Goal: Feedback & Contribution: Contribute content

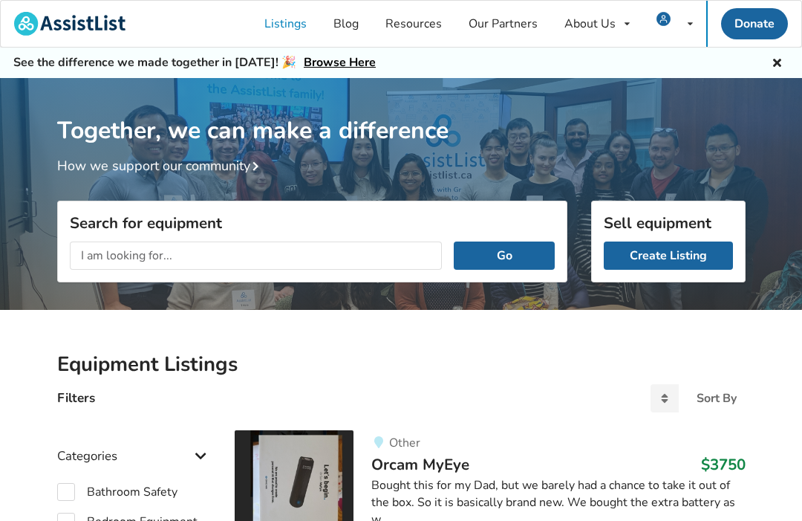
click at [674, 253] on link "Create Listing" at bounding box center [668, 255] width 129 height 28
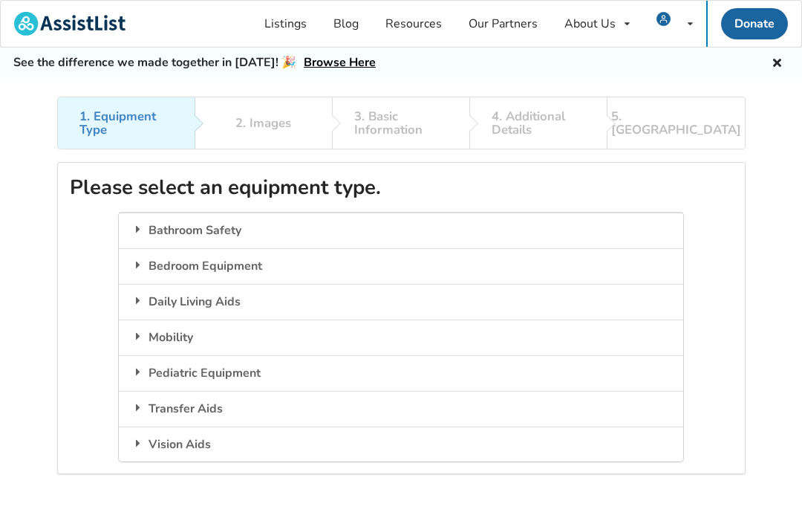
click at [156, 267] on div "Bedroom Equipment" at bounding box center [401, 266] width 564 height 36
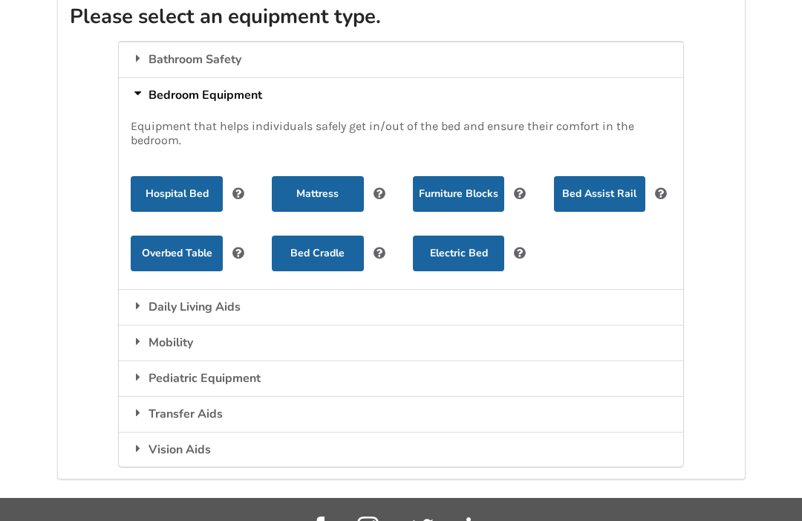
scroll to position [171, 0]
click at [477, 245] on button "Electric Bed" at bounding box center [458, 253] width 91 height 36
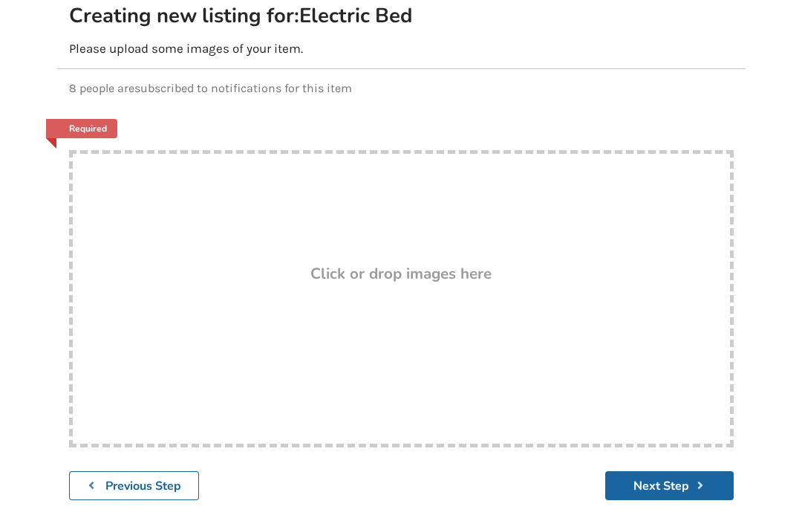
click at [125, 485] on b "Previous Step" at bounding box center [143, 486] width 76 height 16
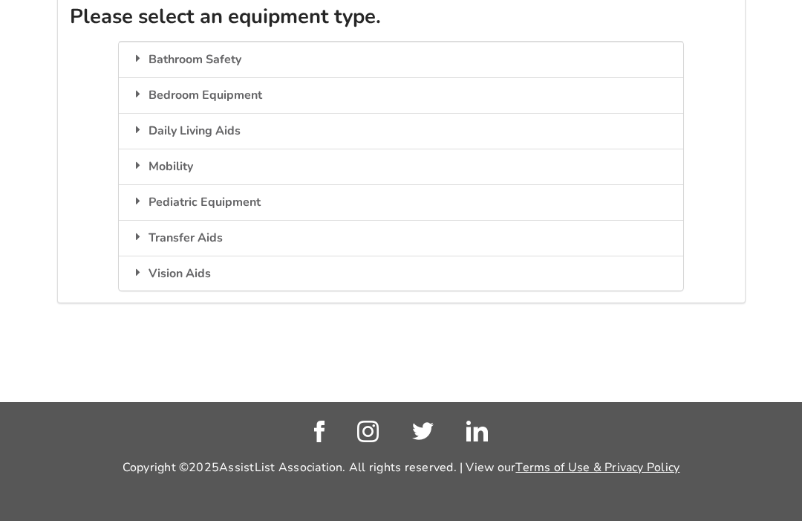
click at [125, 480] on footer "Copyright © 2025 AssistList Association. All rights reserved. | View our Terms …" at bounding box center [401, 461] width 802 height 119
click at [125, 243] on div "Transfer Aids" at bounding box center [401, 238] width 564 height 36
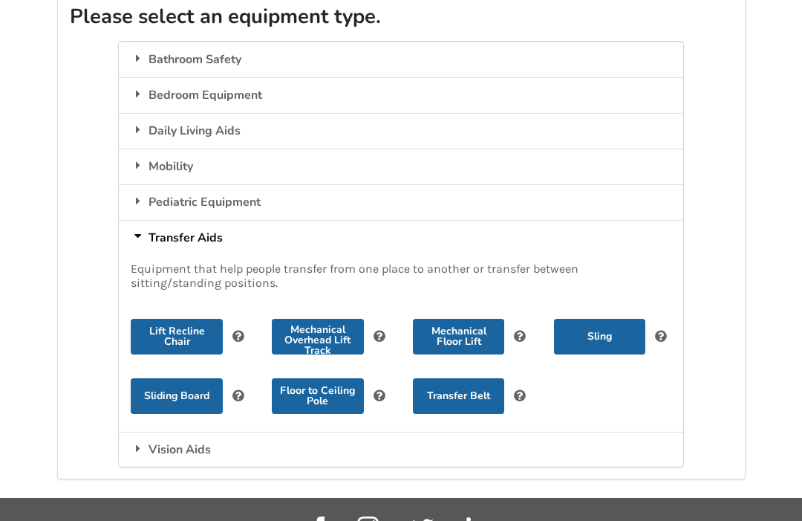
click at [159, 94] on div "Bedroom Equipment" at bounding box center [401, 95] width 564 height 36
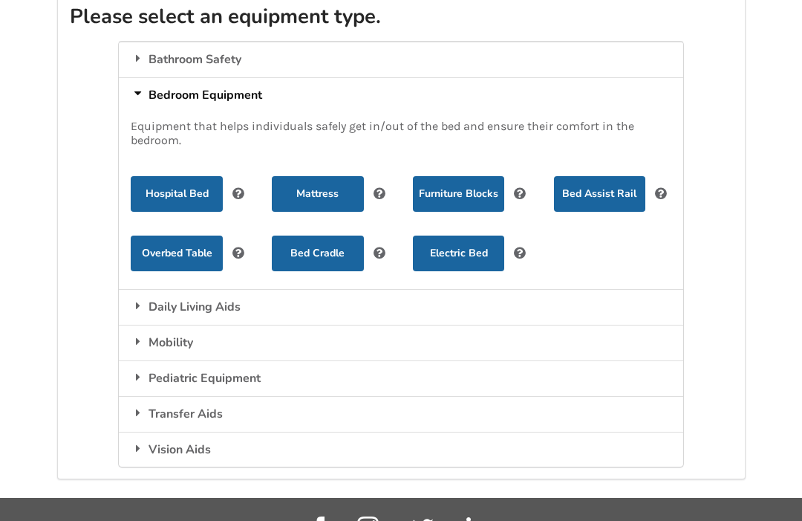
click at [475, 249] on button "Electric Bed" at bounding box center [458, 253] width 91 height 36
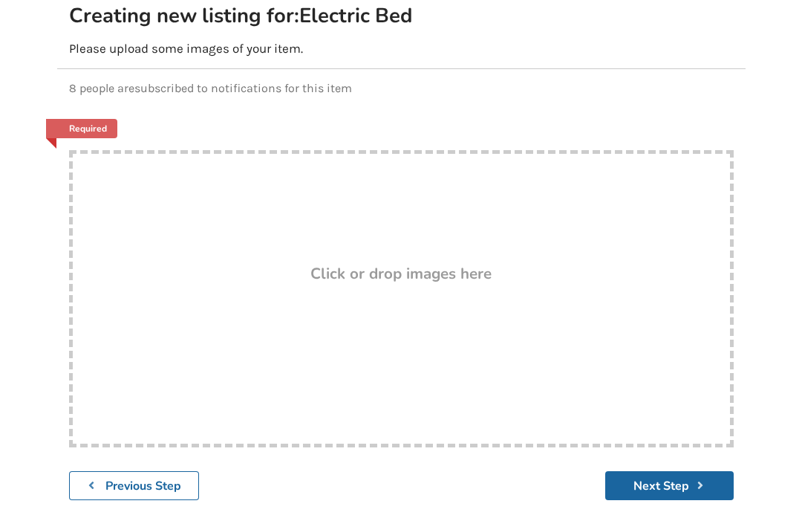
click at [177, 303] on div "Drop here! Click or drop images here" at bounding box center [401, 298] width 665 height 297
type input "C:\fakepath\IMG_1170.jpeg"
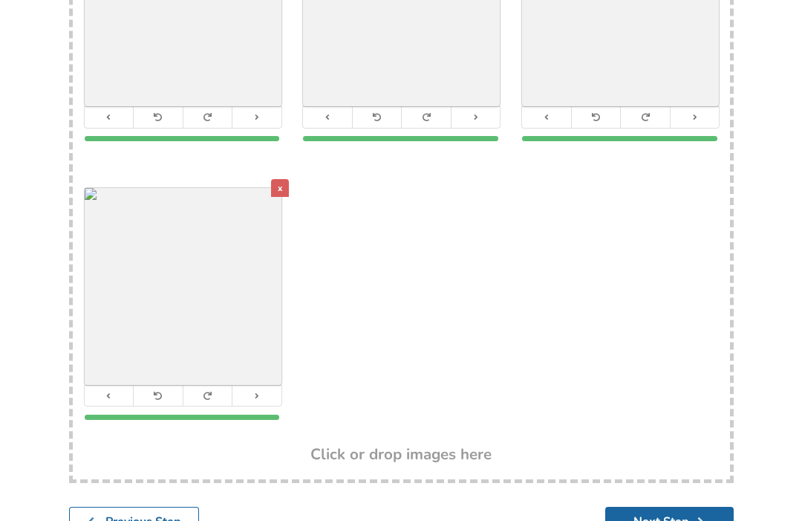
click at [672, 520] on button "Next Step" at bounding box center [669, 521] width 129 height 29
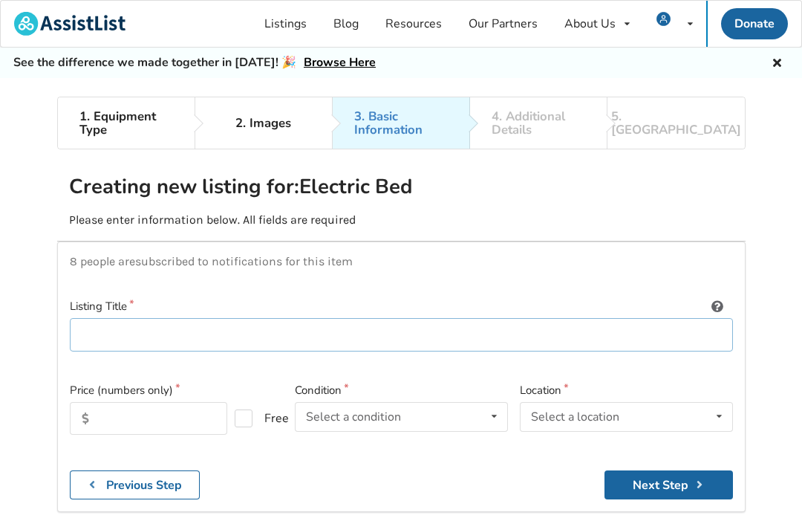
click at [86, 330] on input at bounding box center [401, 334] width 663 height 33
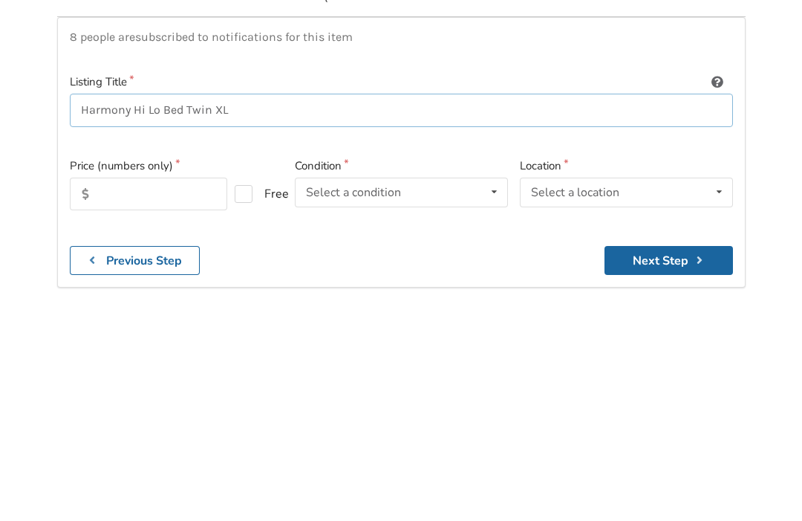
type input "Harmony Hi Lo Bed Twin XL"
click at [115, 402] on input "text" at bounding box center [149, 418] width 158 height 33
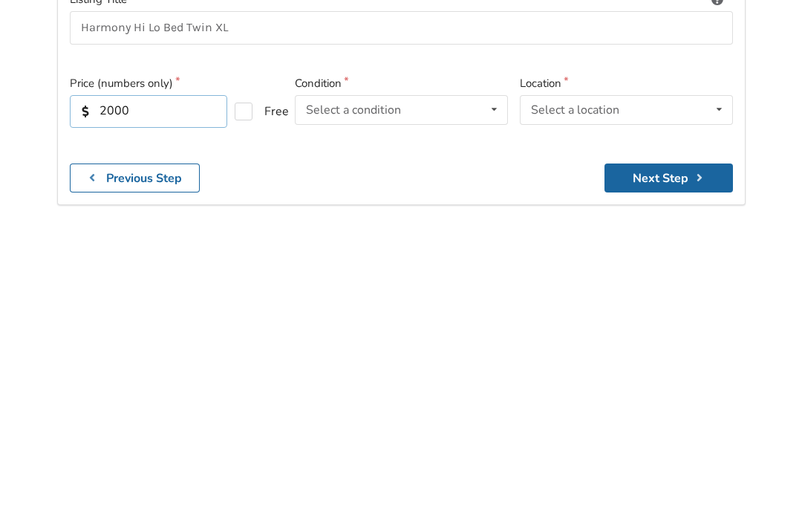
type input "2000"
click at [394, 407] on div "Select a condition" at bounding box center [353, 413] width 95 height 12
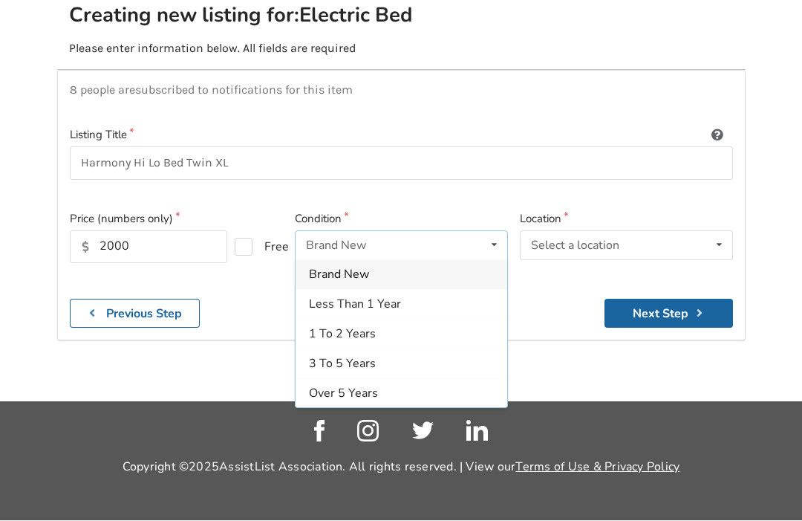
click at [414, 290] on div "Less Than 1 Year" at bounding box center [402, 305] width 212 height 30
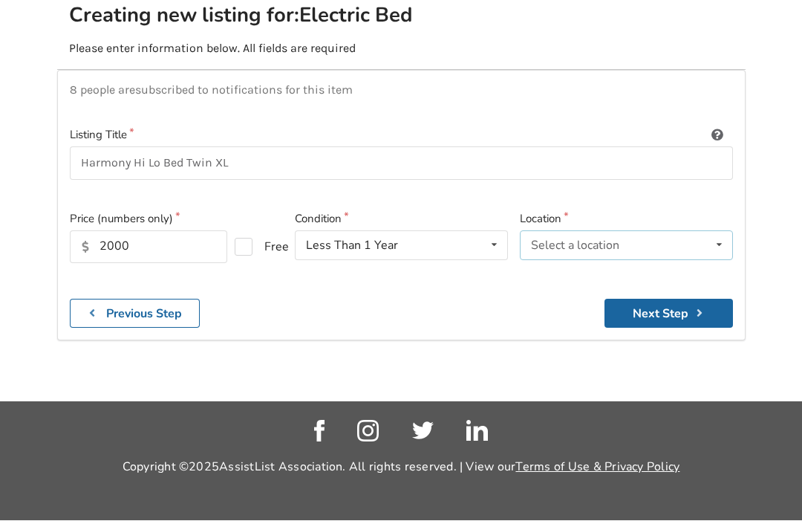
click at [602, 240] on div "Select a location" at bounding box center [575, 246] width 88 height 12
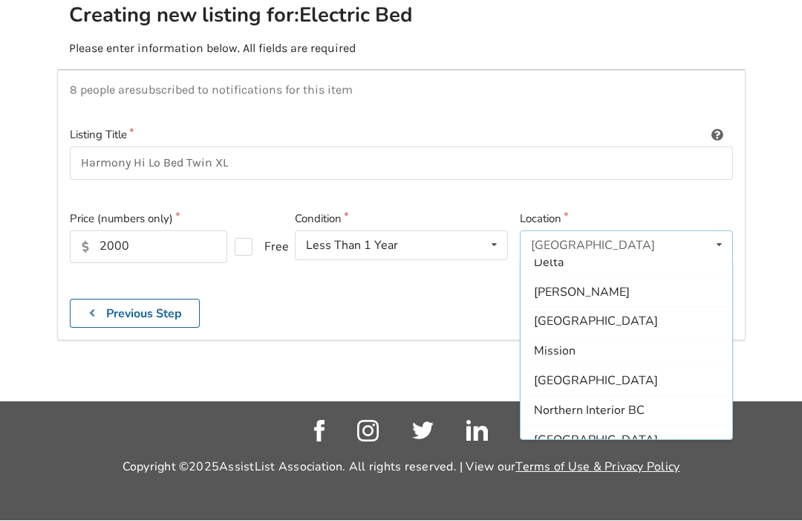
scroll to position [140, 0]
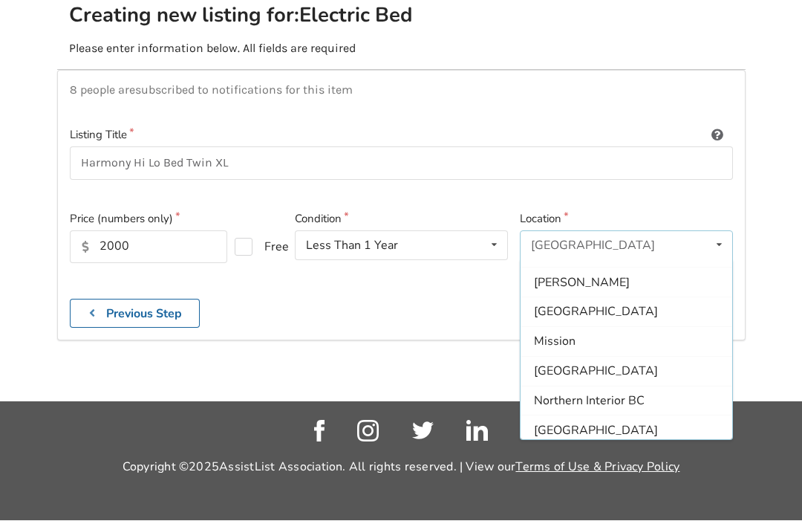
click at [630, 415] on div "[GEOGRAPHIC_DATA]" at bounding box center [627, 430] width 212 height 30
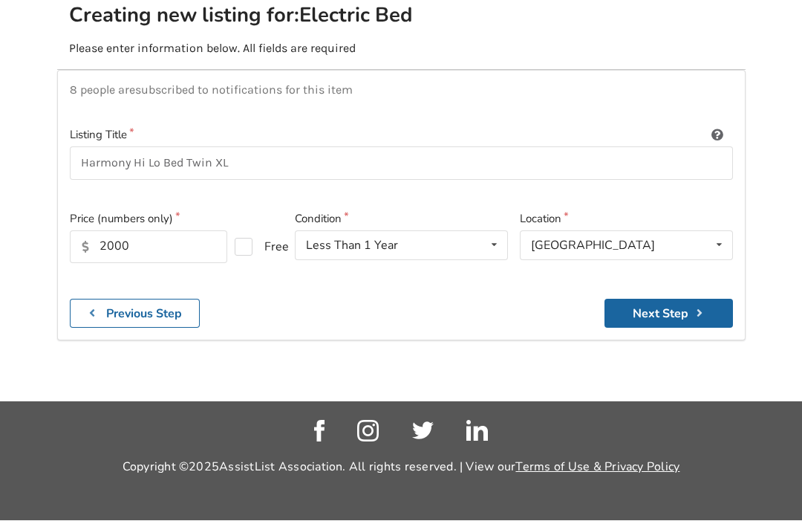
click at [686, 299] on button "Next Step" at bounding box center [669, 313] width 129 height 29
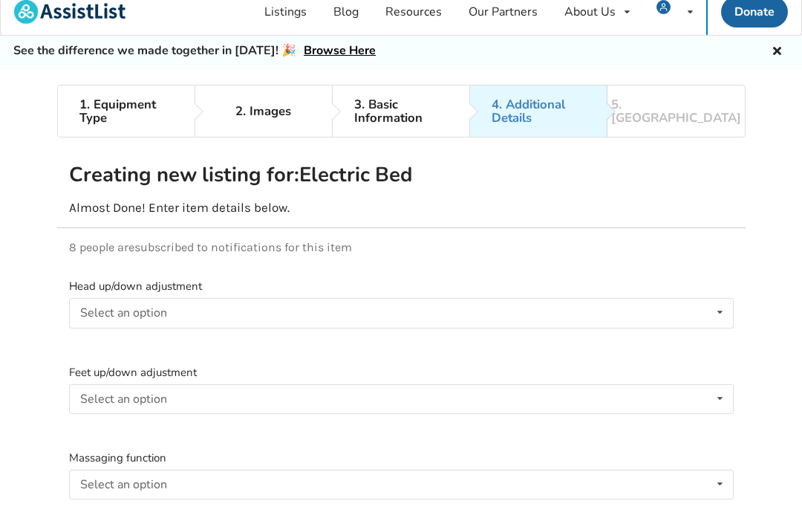
scroll to position [13, 0]
click at [90, 318] on div "Select an option" at bounding box center [123, 312] width 87 height 12
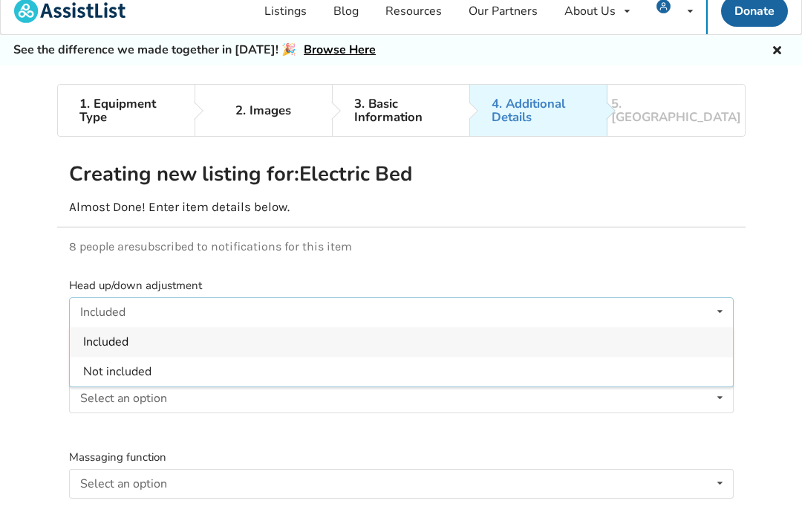
click at [89, 341] on span "Included" at bounding box center [105, 342] width 45 height 16
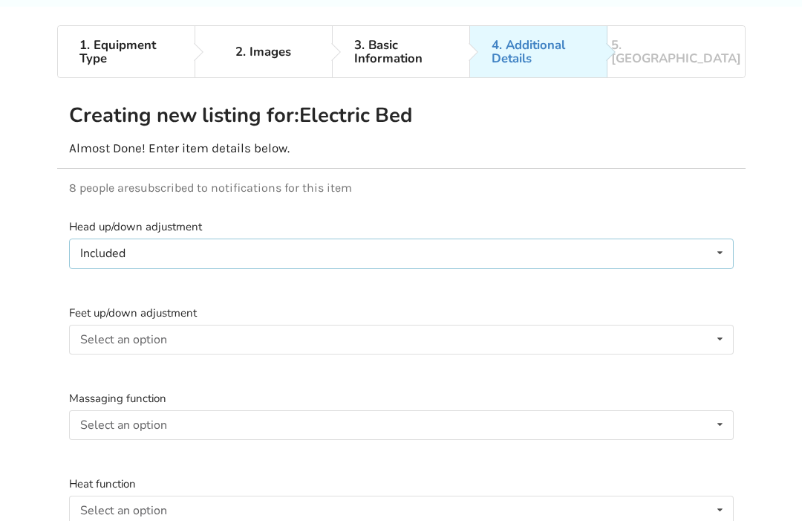
scroll to position [94, 0]
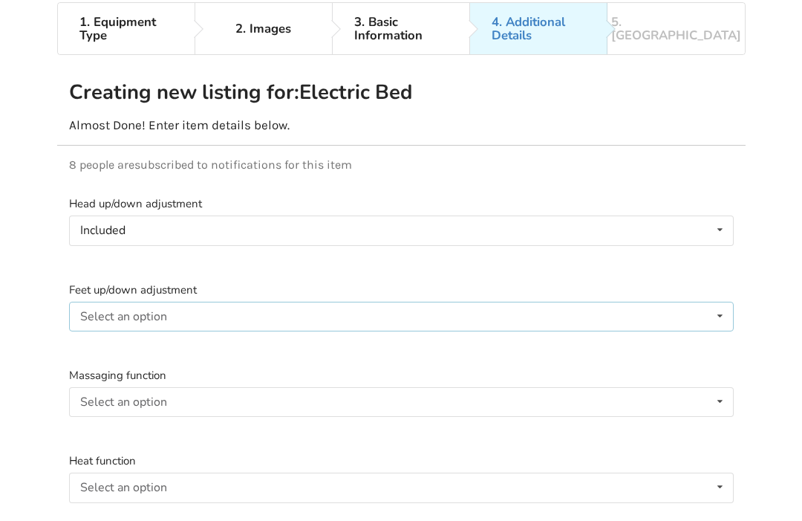
click at [89, 316] on div "Select an option" at bounding box center [123, 316] width 87 height 12
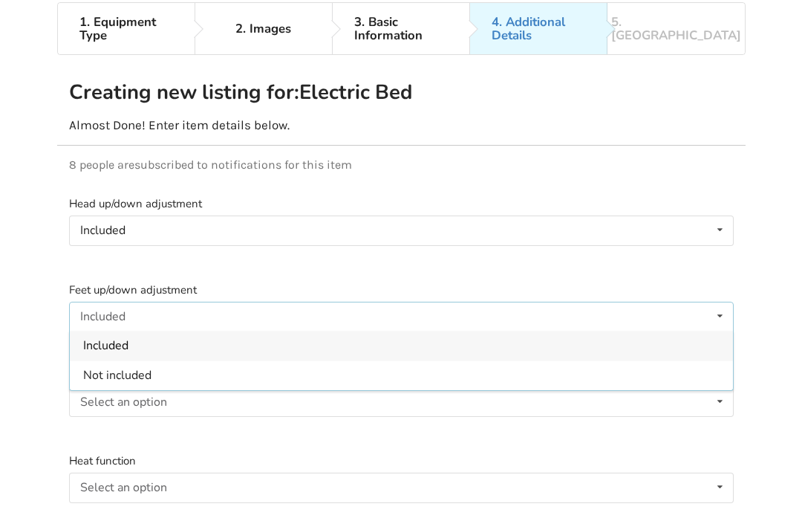
click at [87, 345] on span "Included" at bounding box center [105, 345] width 45 height 16
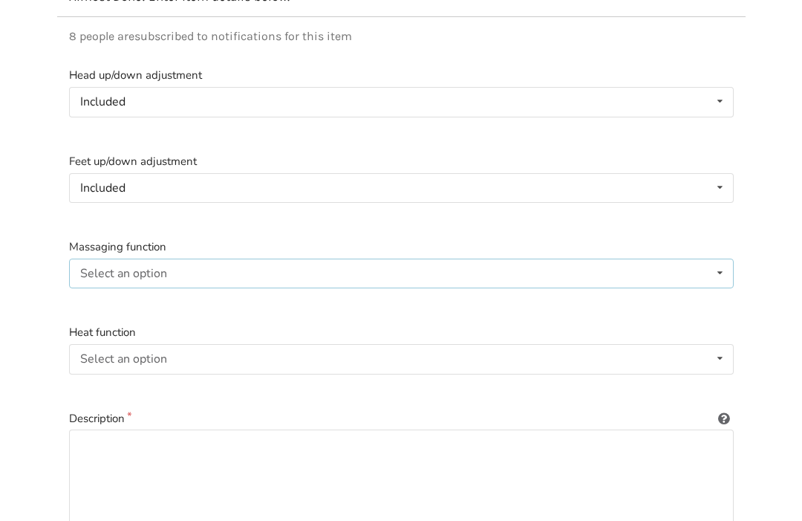
click at [88, 273] on div "Select an option" at bounding box center [123, 274] width 87 height 12
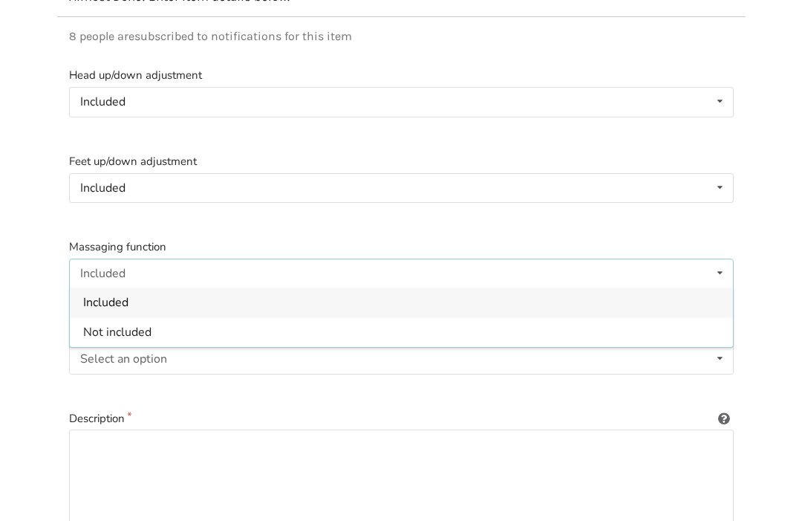
click at [93, 299] on span "Included" at bounding box center [105, 303] width 45 height 16
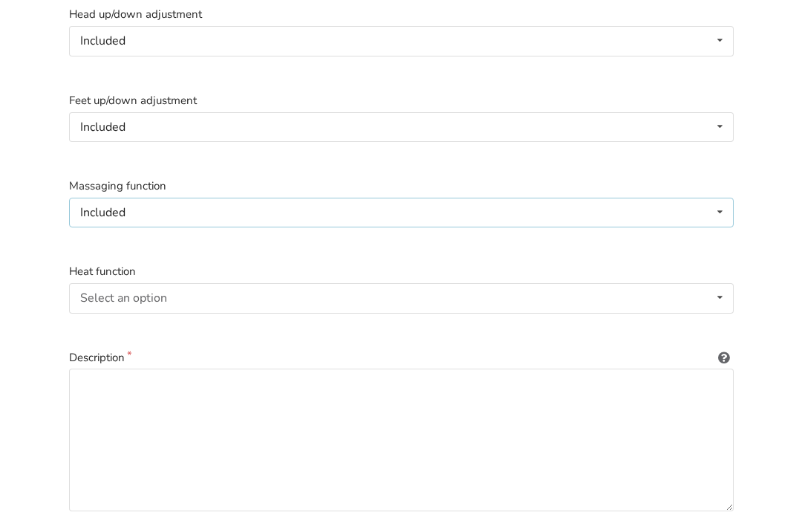
scroll to position [284, 0]
click at [88, 294] on div "Select an option" at bounding box center [123, 297] width 87 height 12
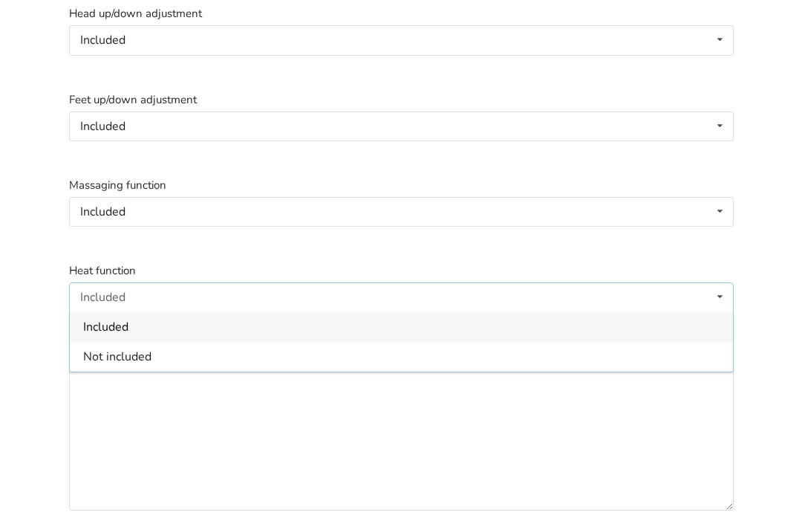
click at [97, 356] on span "Not included" at bounding box center [117, 356] width 68 height 16
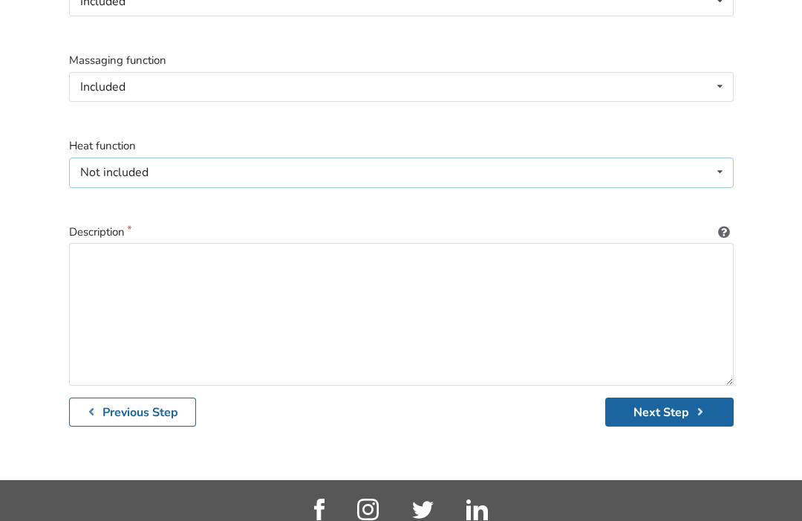
scroll to position [415, 0]
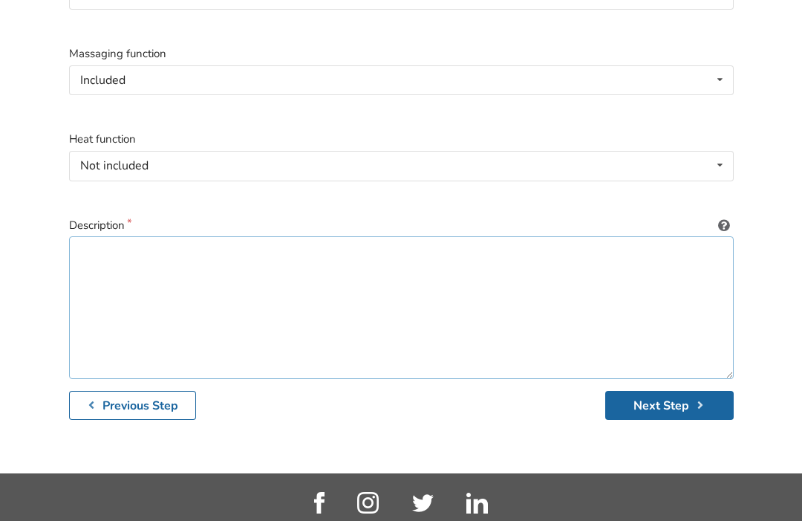
click at [97, 282] on textarea at bounding box center [401, 308] width 665 height 143
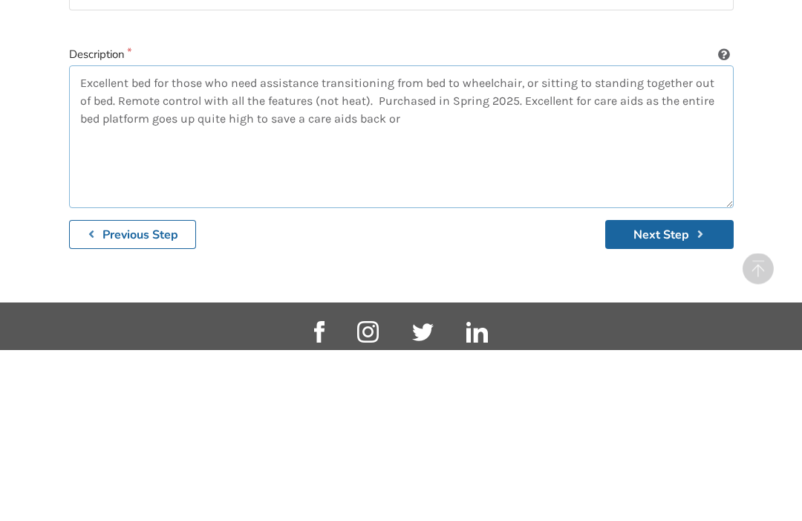
click at [353, 237] on textarea "Excellent bed for those who need assistance transitioning from bed to wheelchai…" at bounding box center [401, 308] width 665 height 143
click at [573, 237] on textarea "Excellent bed for those who need assistance transitioning from bed to wheelchai…" at bounding box center [401, 308] width 665 height 143
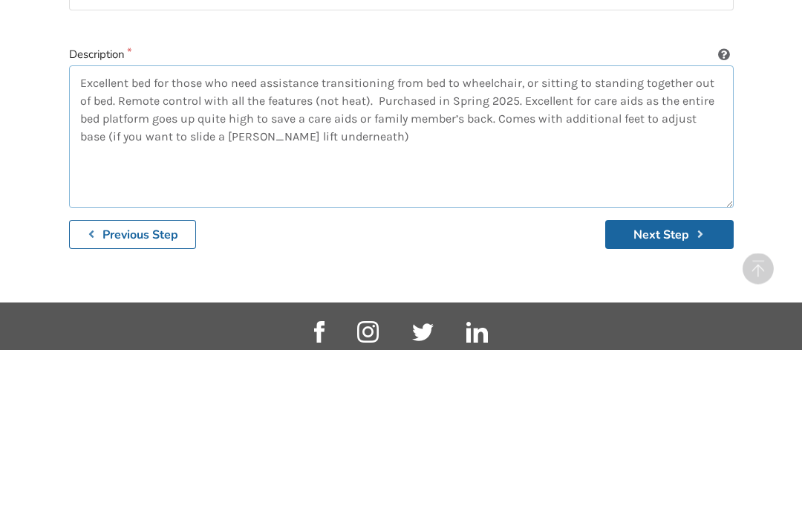
click at [235, 237] on textarea "Excellent bed for those who need assistance transitioning from bed to wheelchai…" at bounding box center [401, 308] width 665 height 143
click at [237, 237] on textarea "Excellent bed for those who need assistance transitioning from bed to wheelchai…" at bounding box center [401, 308] width 665 height 143
click at [424, 237] on textarea "Excellent bed for those who need assistance transitioning from bed to wheelchai…" at bounding box center [401, 308] width 665 height 143
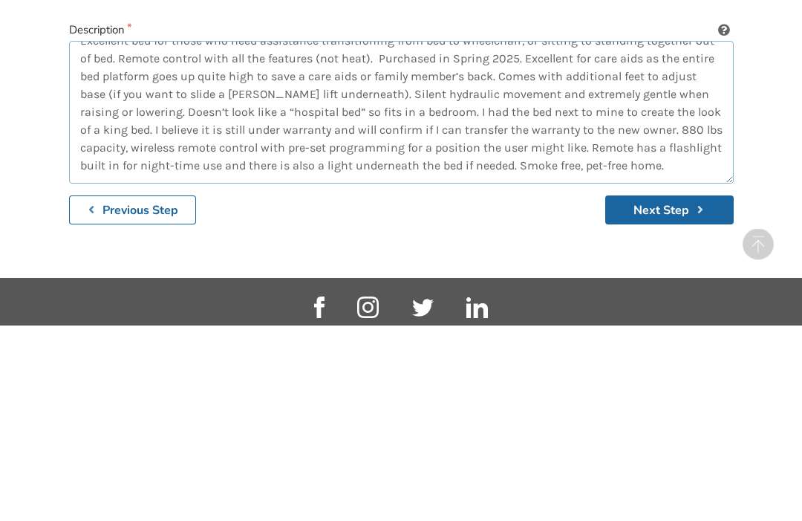
scroll to position [18, 0]
click at [663, 237] on textarea "Excellent bed for those who need assistance transitioning from bed to wheelchai…" at bounding box center [401, 308] width 665 height 143
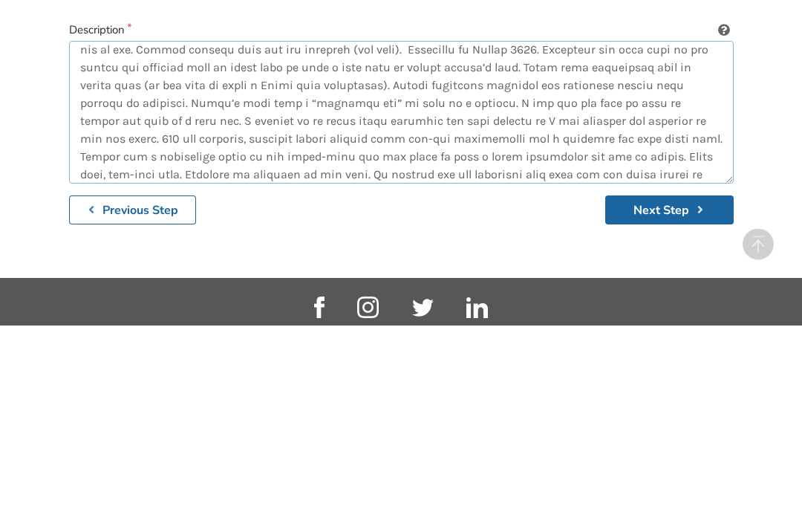
click at [252, 237] on textarea at bounding box center [401, 308] width 665 height 143
click at [709, 237] on textarea at bounding box center [401, 308] width 665 height 143
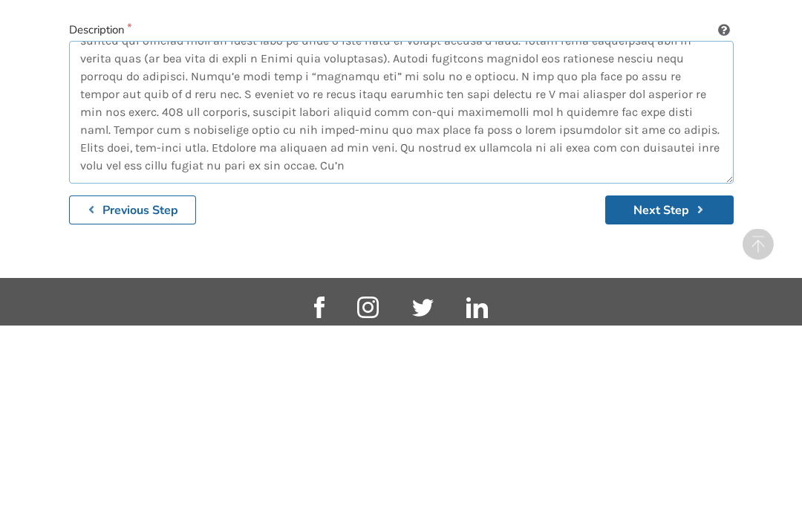
scroll to position [53, 0]
type textarea "Loremipsu dol sit ametc adi elit seddoeiusm temporincidid utla etd ma aliquaeni…"
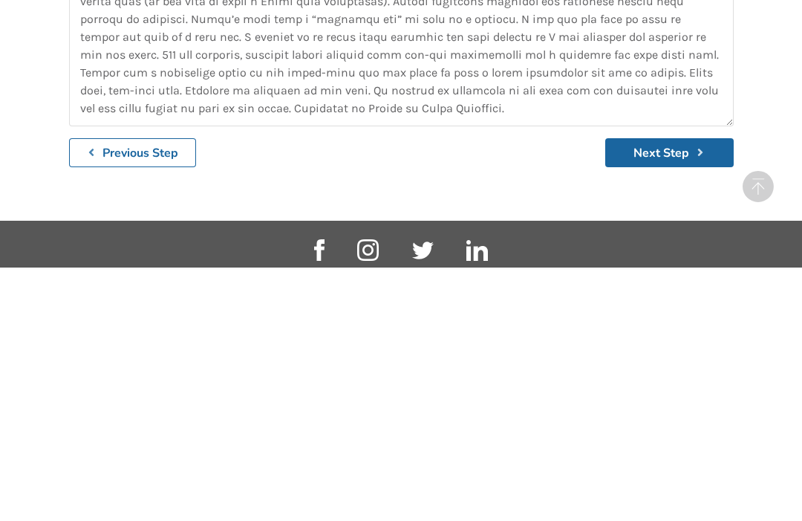
click at [677, 391] on button "Next Step" at bounding box center [669, 405] width 129 height 29
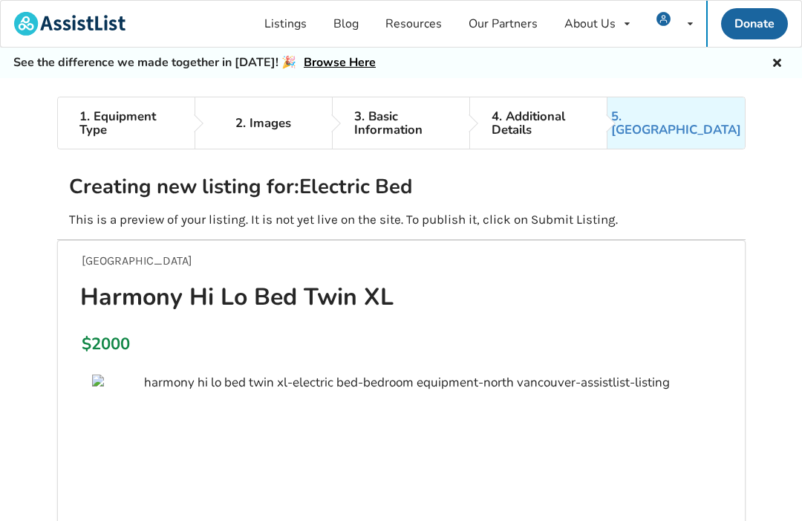
click at [689, 135] on link "5. [GEOGRAPHIC_DATA]" at bounding box center [676, 122] width 137 height 51
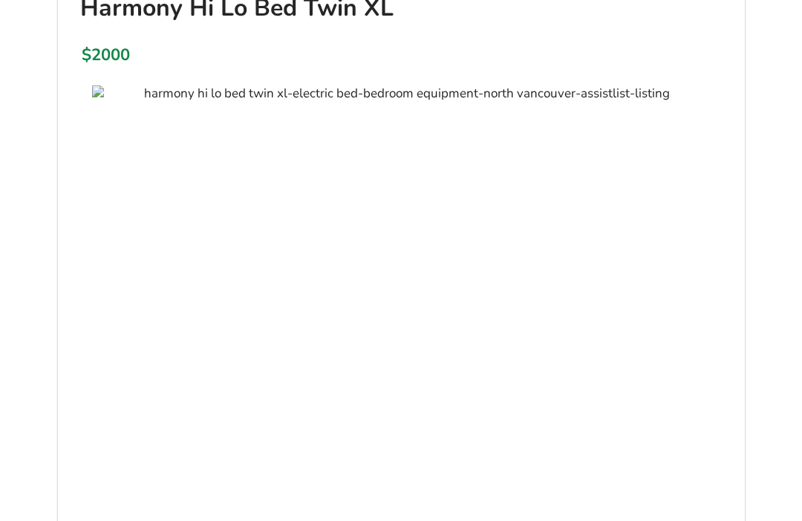
scroll to position [274, 0]
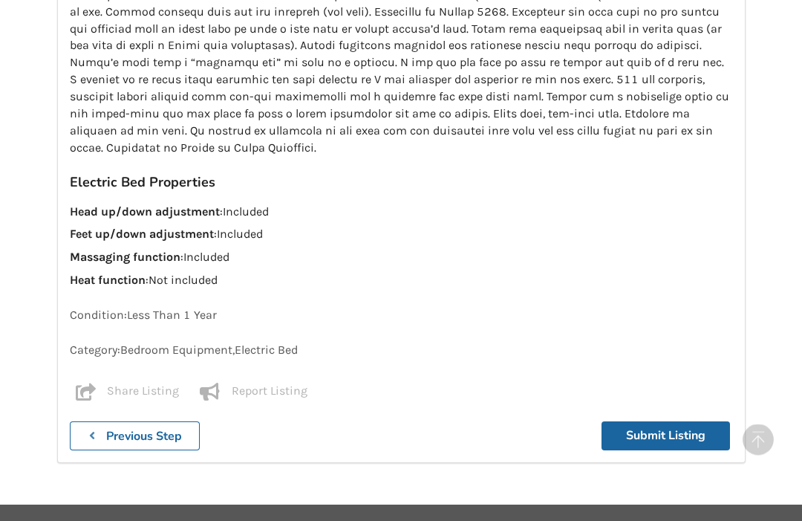
click at [686, 435] on button "Submit Listing" at bounding box center [666, 436] width 129 height 29
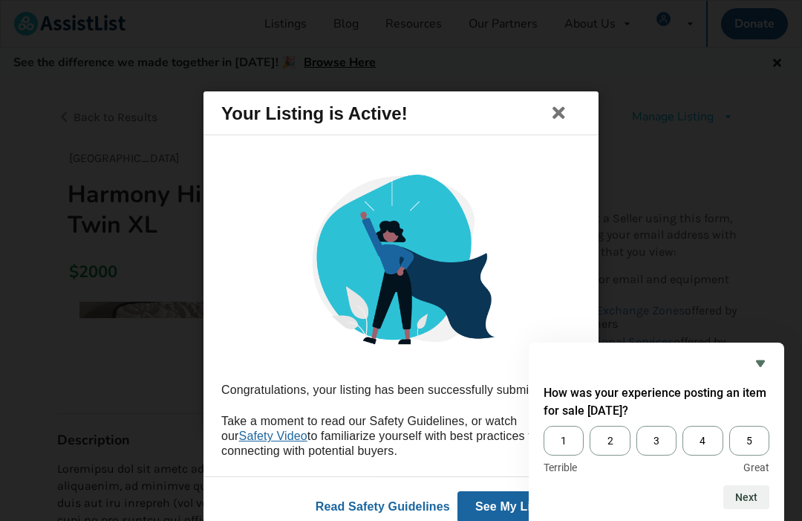
click at [749, 455] on span "5" at bounding box center [749, 441] width 40 height 30
click at [729, 426] on input "5" at bounding box center [729, 426] width 0 height 0
click at [753, 509] on button "Next" at bounding box center [746, 497] width 46 height 24
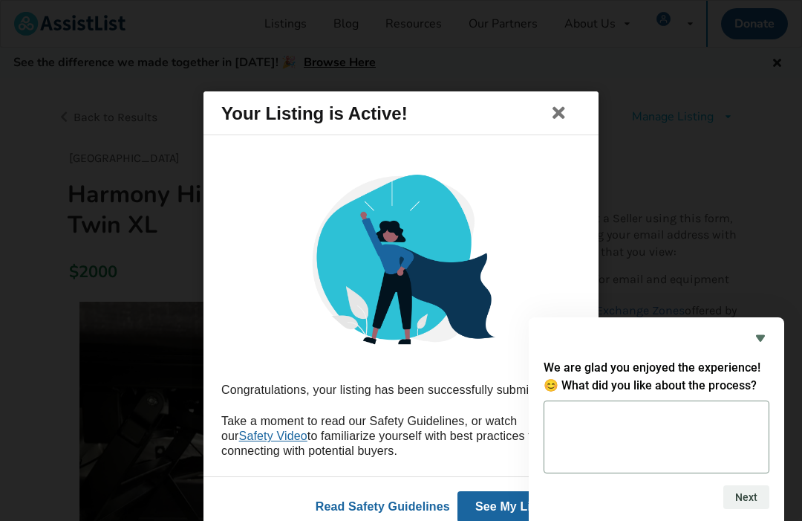
click at [563, 122] on icon at bounding box center [559, 113] width 21 height 18
